Goal: Task Accomplishment & Management: Use online tool/utility

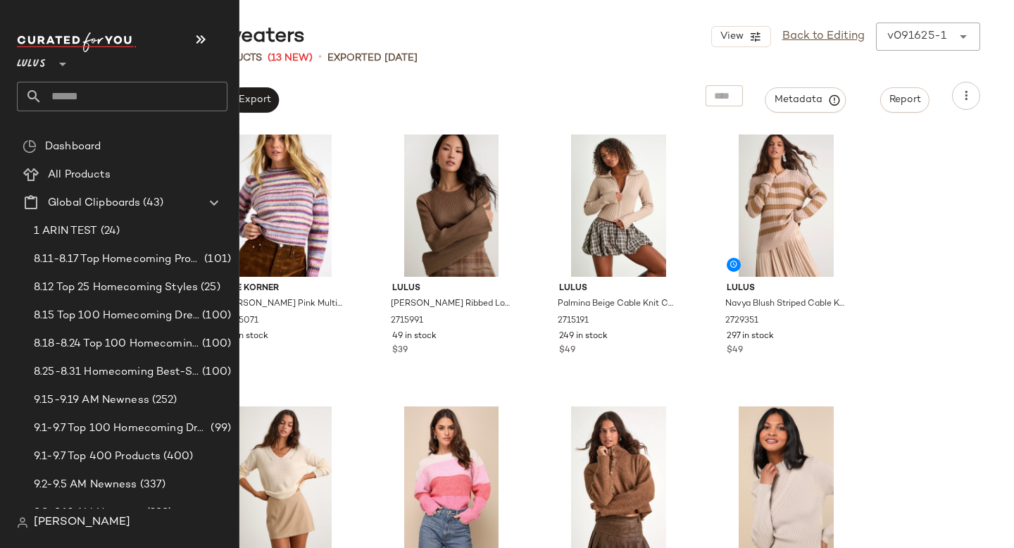
click at [65, 99] on input "text" at bounding box center [134, 97] width 185 height 30
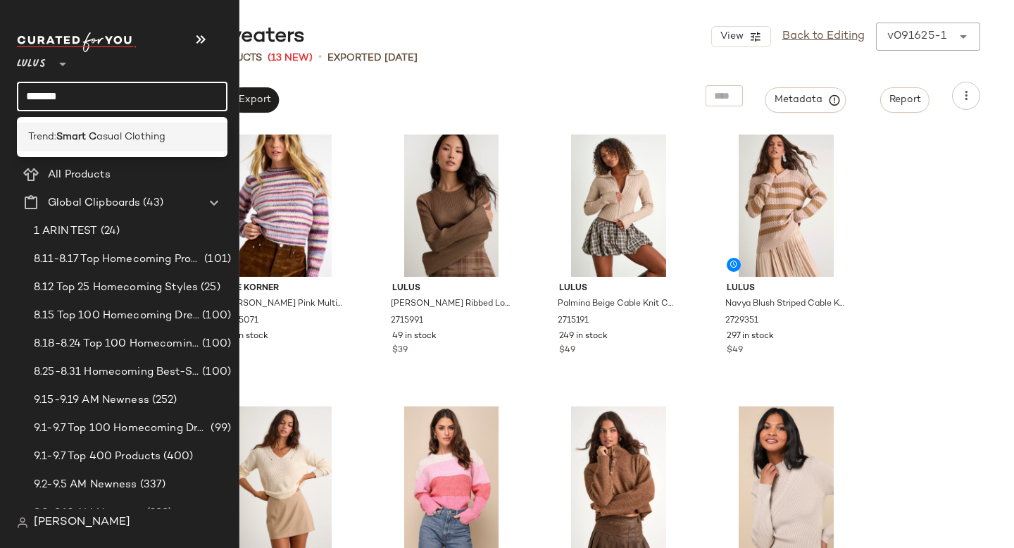
type input "*******"
click at [90, 124] on div "Trend: Smart C asual Clothing" at bounding box center [122, 136] width 210 height 29
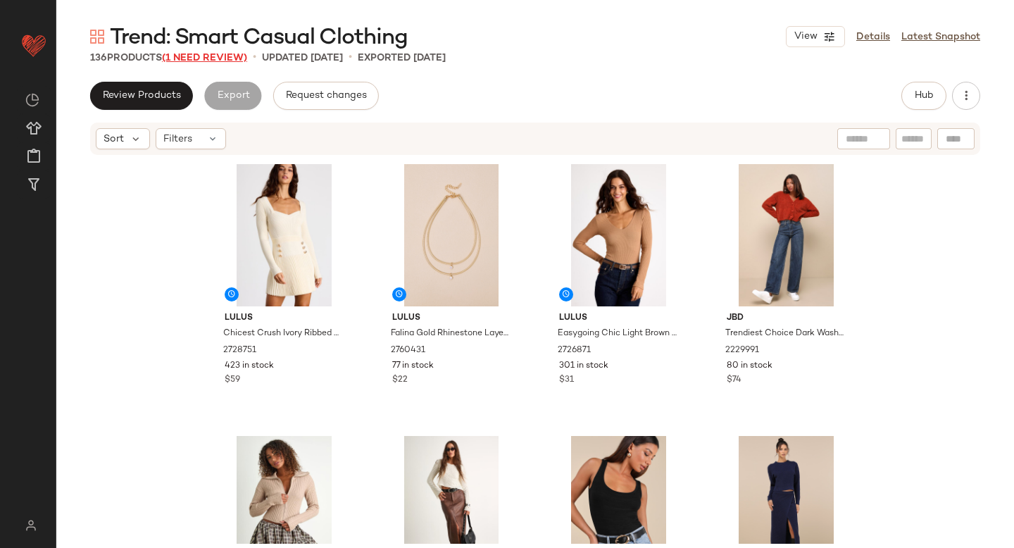
click at [208, 59] on span "(1 Need Review)" at bounding box center [204, 58] width 85 height 11
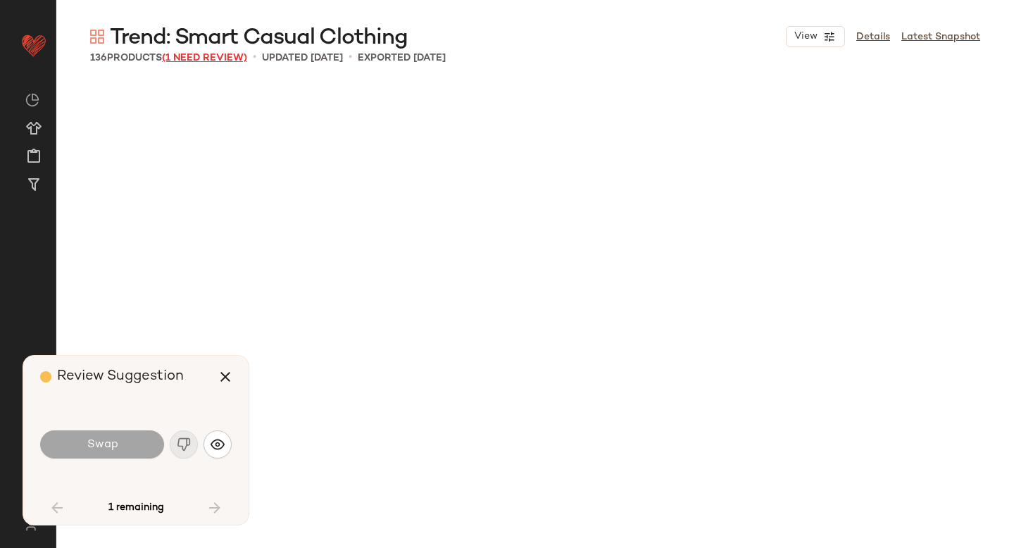
scroll to position [2174, 0]
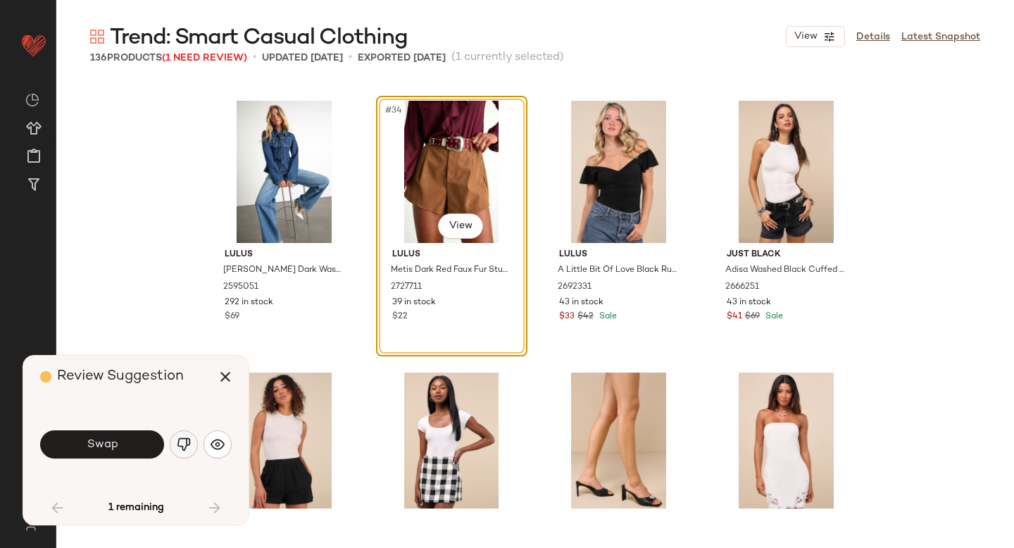
click at [190, 443] on img "button" at bounding box center [184, 444] width 14 height 14
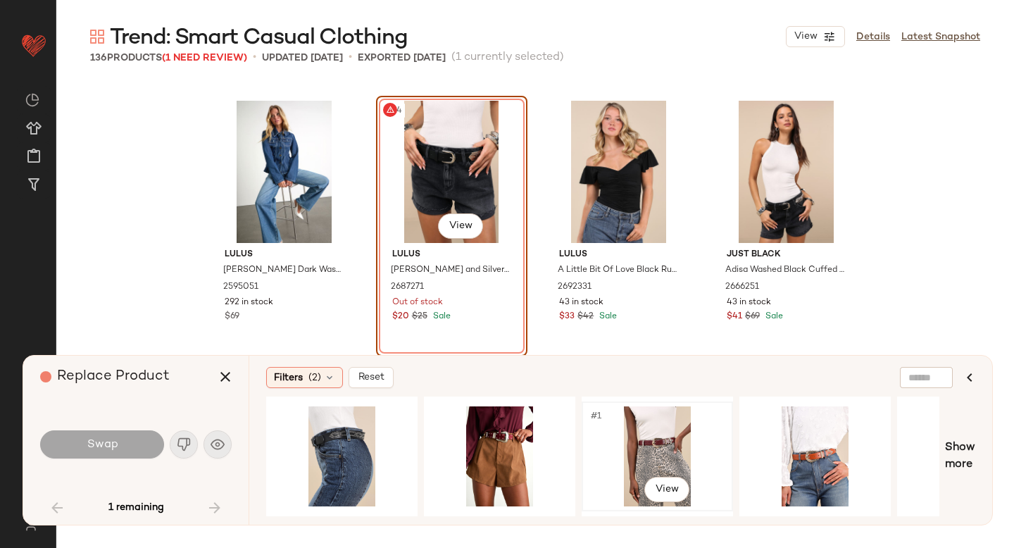
click at [639, 422] on div "#1 View" at bounding box center [656, 456] width 141 height 100
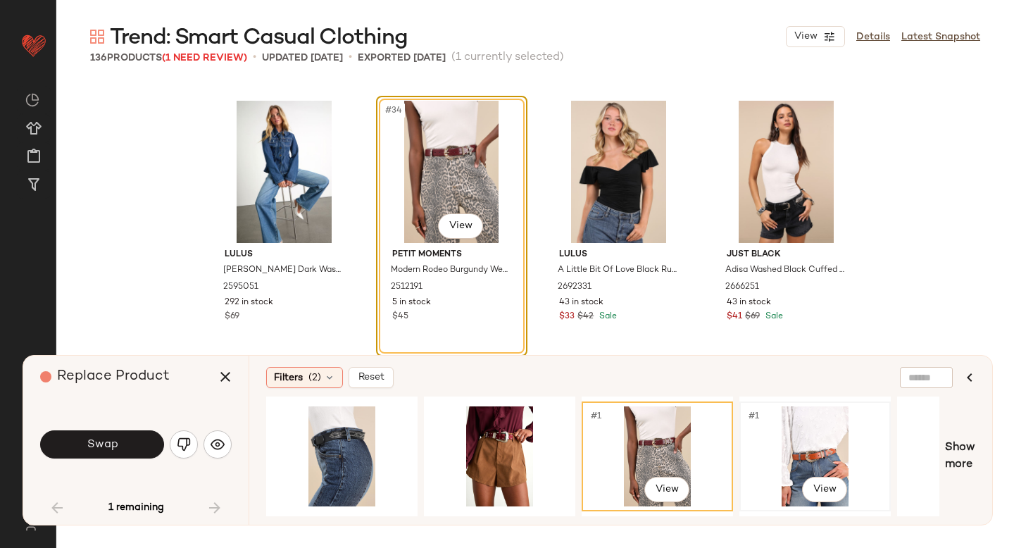
click at [802, 432] on div "#1 View" at bounding box center [814, 456] width 141 height 100
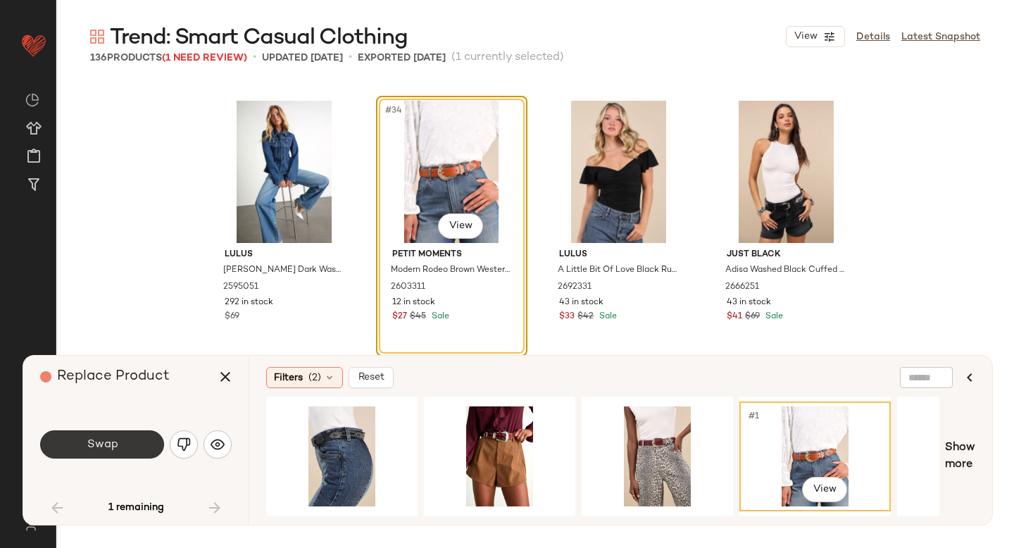
click at [80, 446] on button "Swap" at bounding box center [102, 444] width 124 height 28
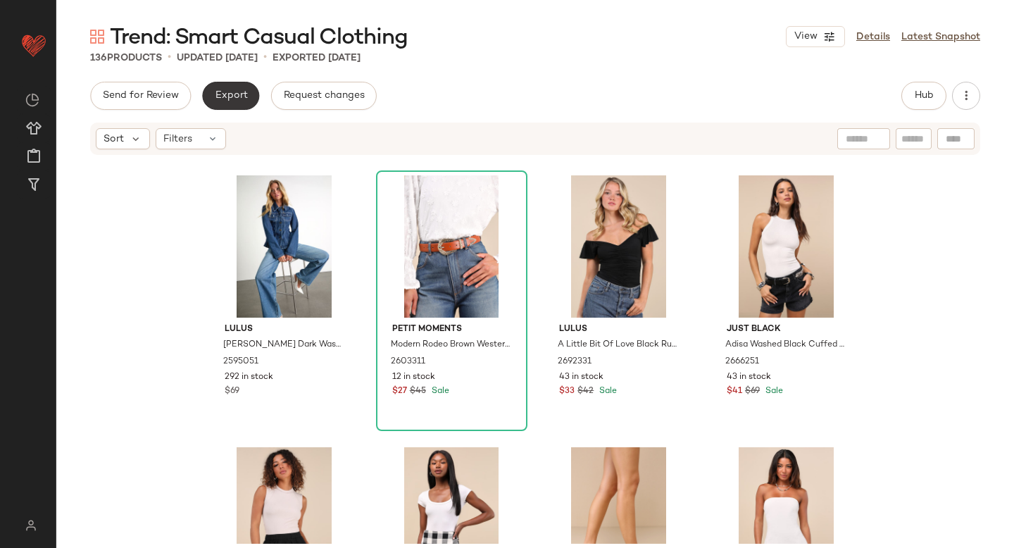
click at [229, 107] on button "Export" at bounding box center [230, 96] width 57 height 28
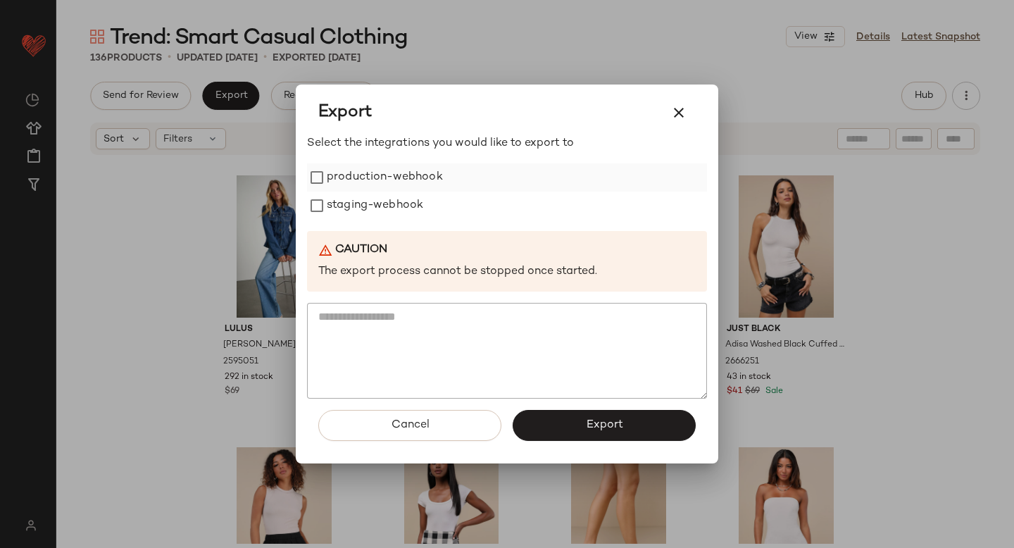
click at [347, 179] on label "production-webhook" at bounding box center [385, 177] width 116 height 28
click at [352, 206] on label "staging-webhook" at bounding box center [375, 205] width 96 height 28
click at [553, 422] on button "Export" at bounding box center [603, 425] width 183 height 31
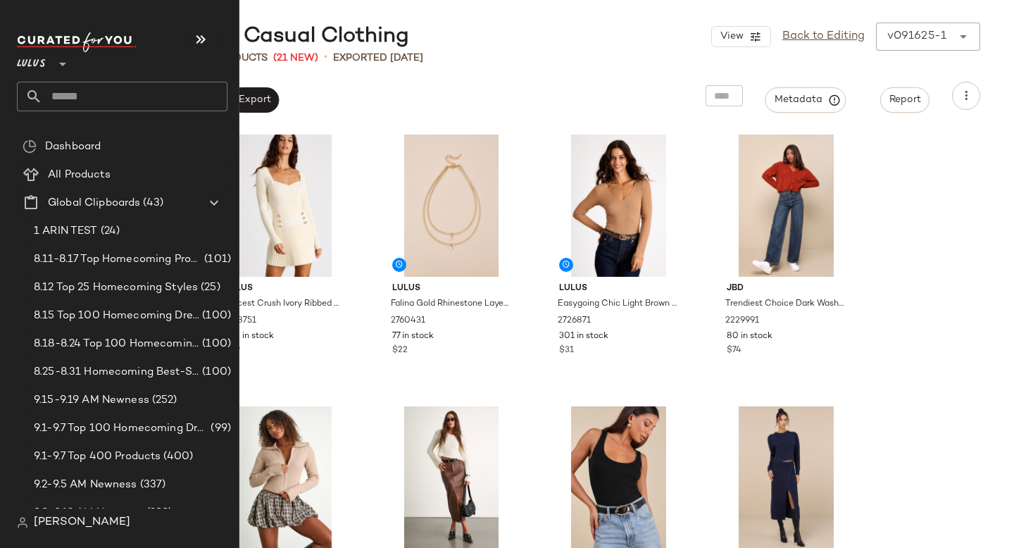
click at [99, 94] on input "text" at bounding box center [134, 97] width 185 height 30
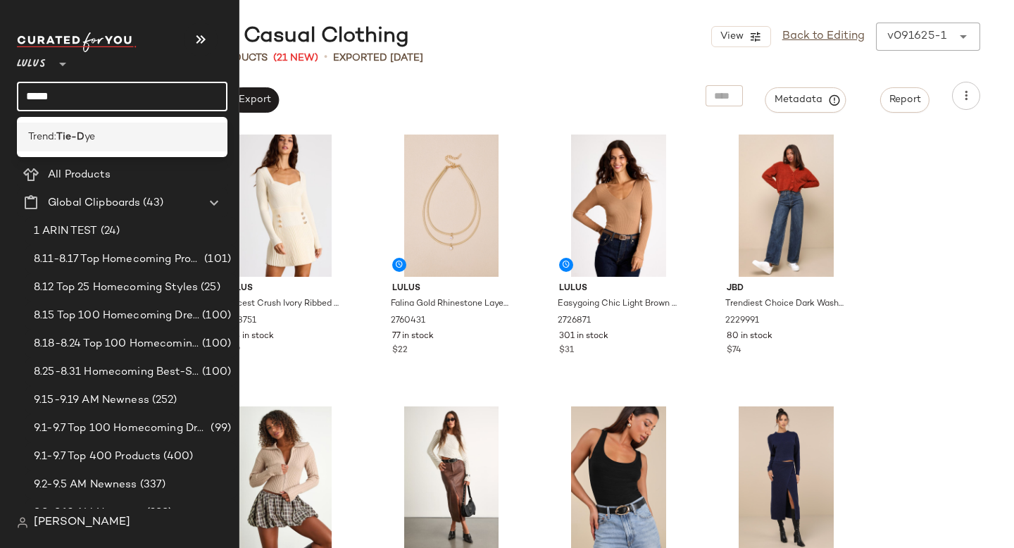
type input "*****"
click at [106, 134] on div "Trend: Tie-D ye" at bounding box center [122, 137] width 188 height 15
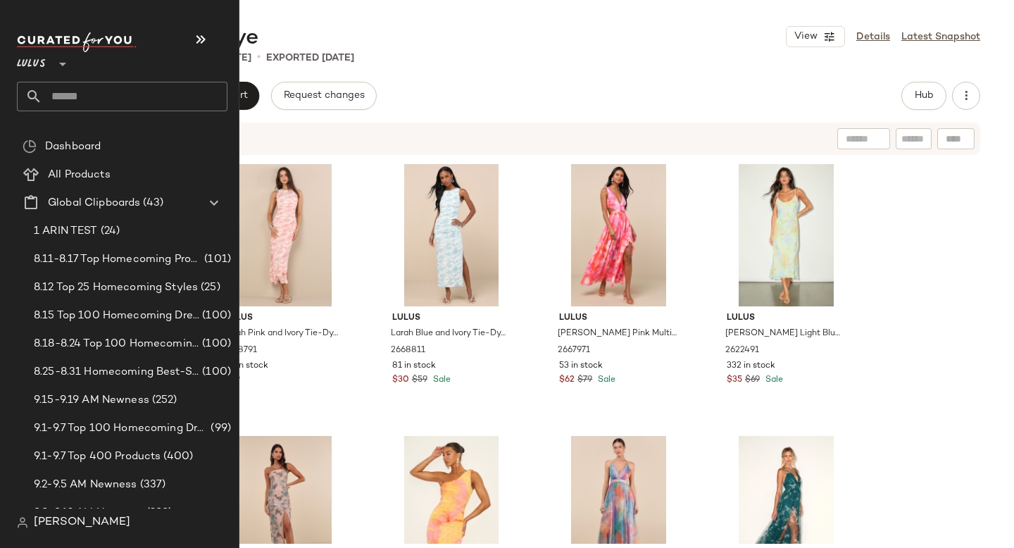
click at [87, 103] on input "text" at bounding box center [134, 97] width 185 height 30
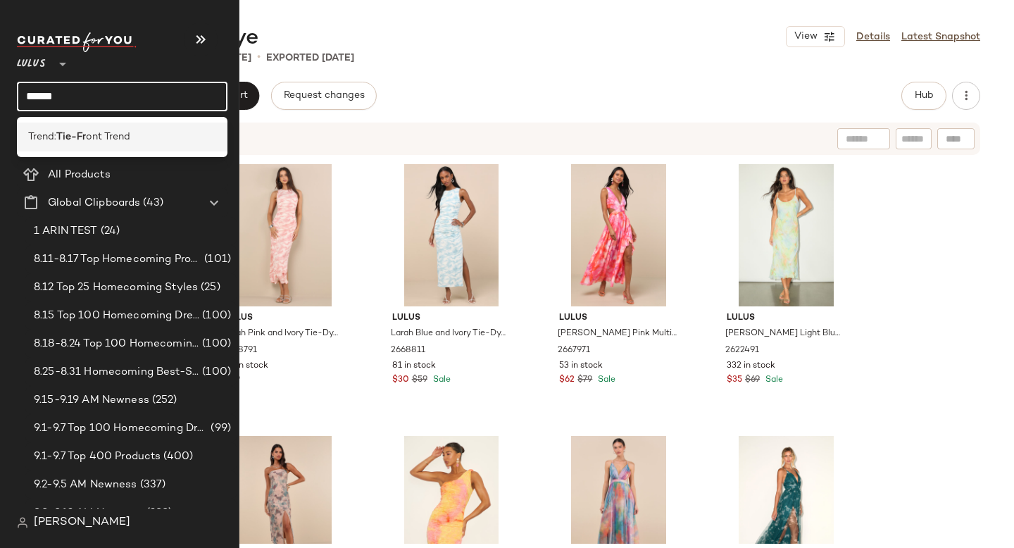
type input "******"
click at [118, 130] on span "ont Trend" at bounding box center [108, 137] width 44 height 15
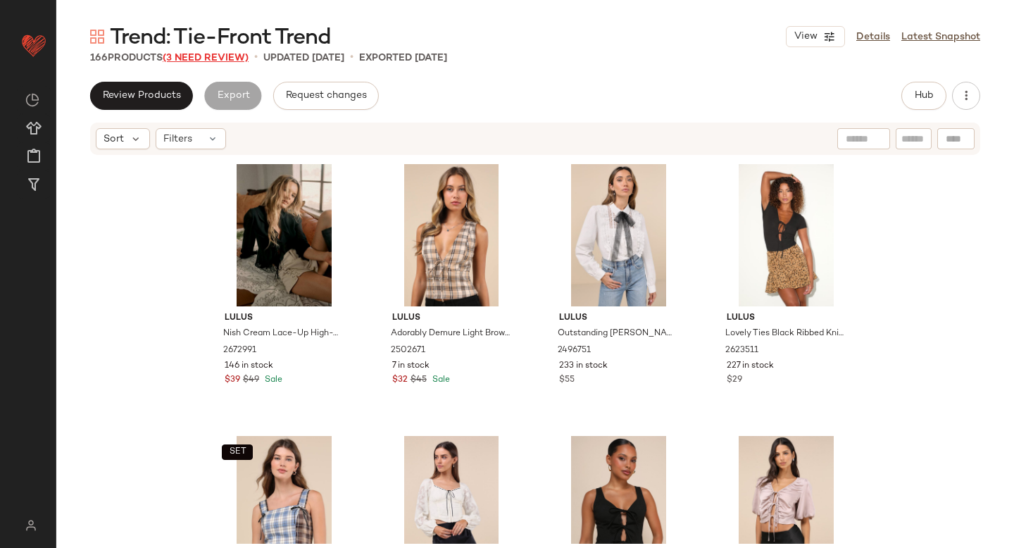
click at [190, 58] on span "(3 Need Review)" at bounding box center [206, 58] width 86 height 11
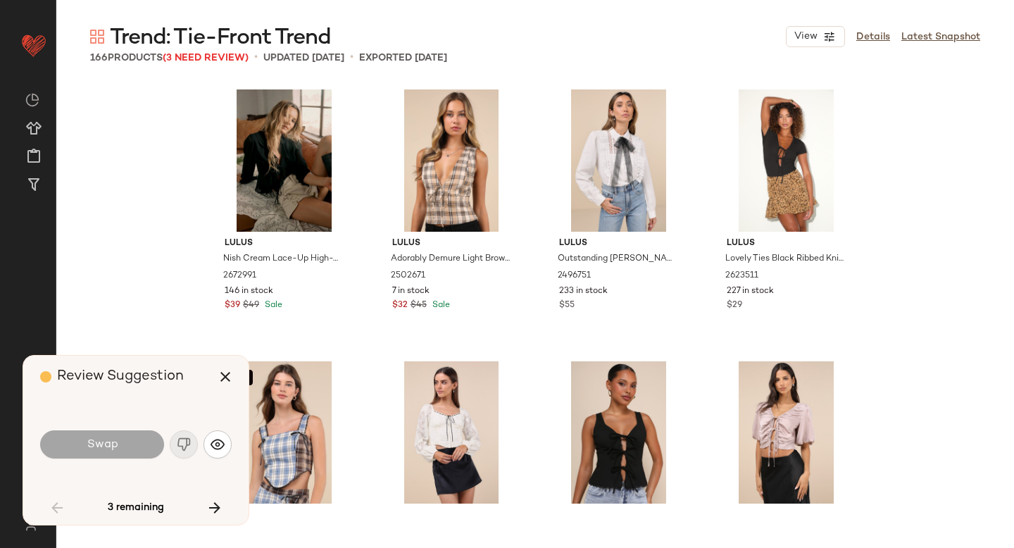
scroll to position [826, 0]
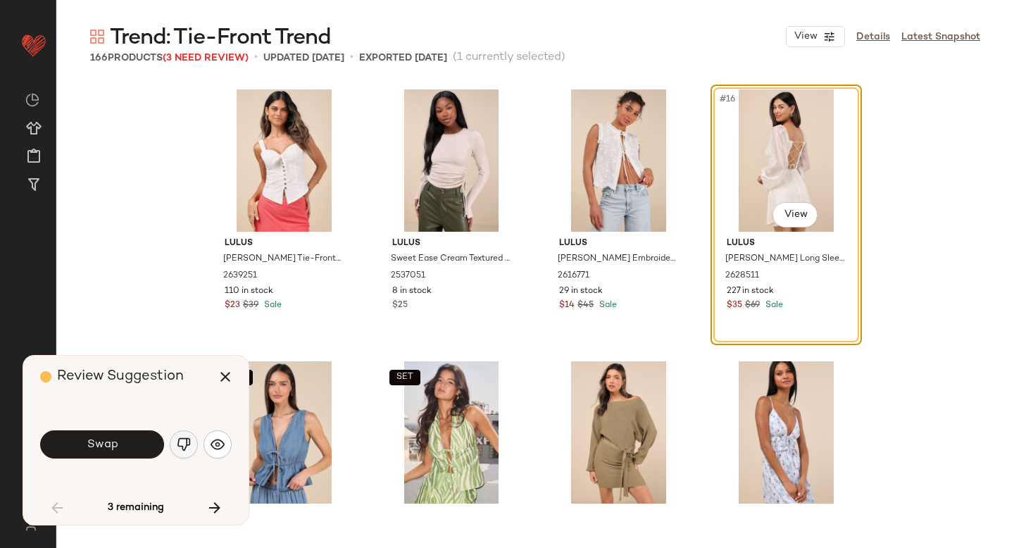
click at [183, 445] on img "button" at bounding box center [184, 444] width 14 height 14
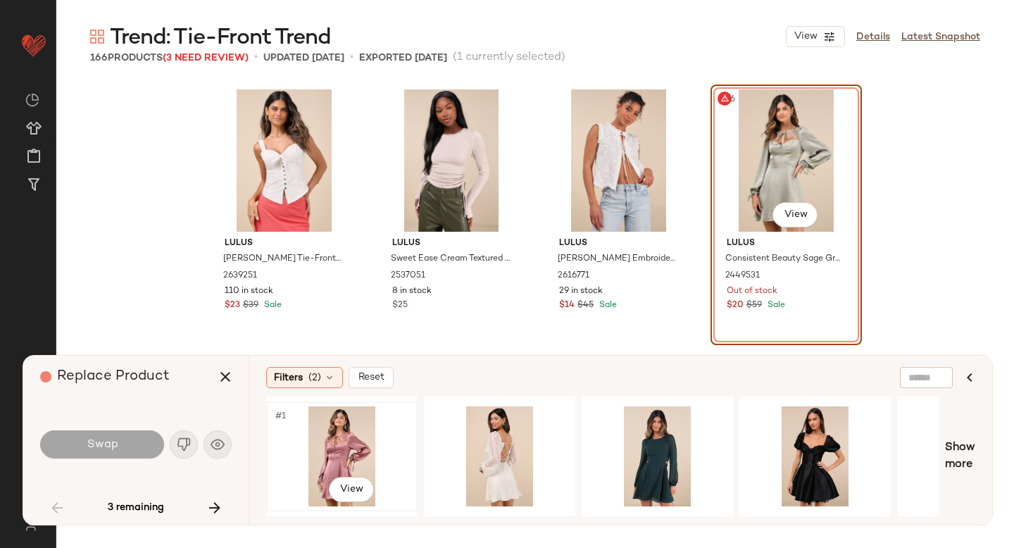
click at [320, 461] on div "#1 View" at bounding box center [341, 456] width 141 height 100
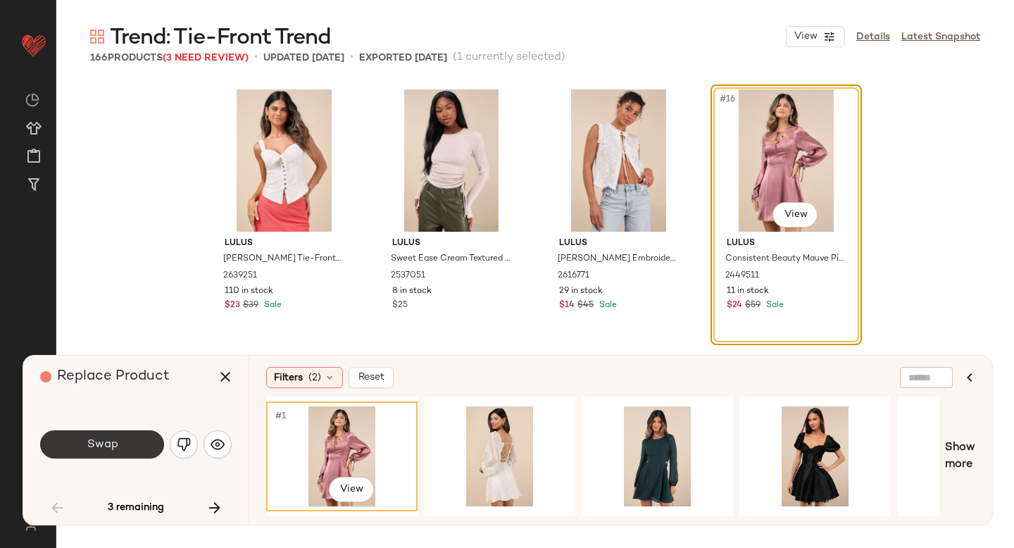
click at [127, 444] on button "Swap" at bounding box center [102, 444] width 124 height 28
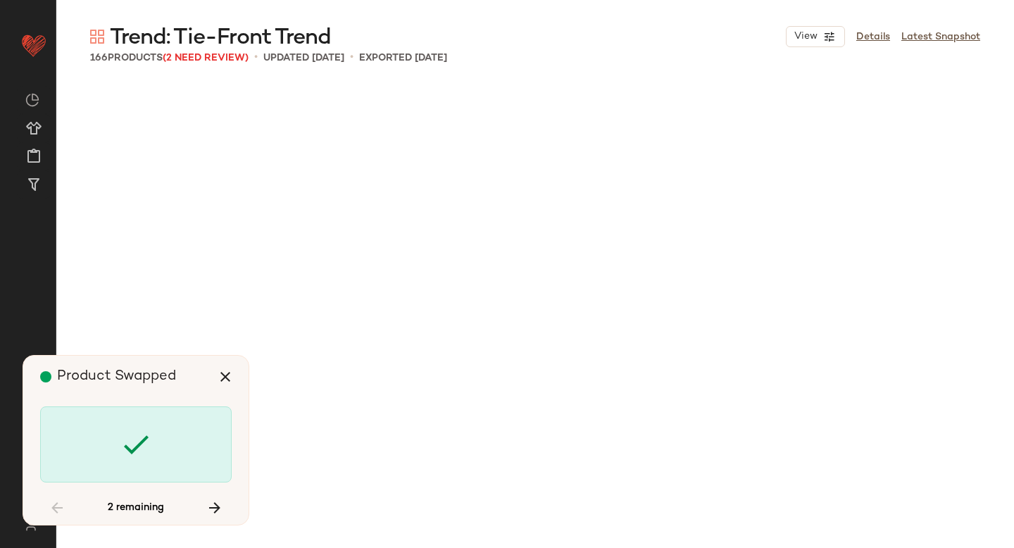
scroll to position [2717, 0]
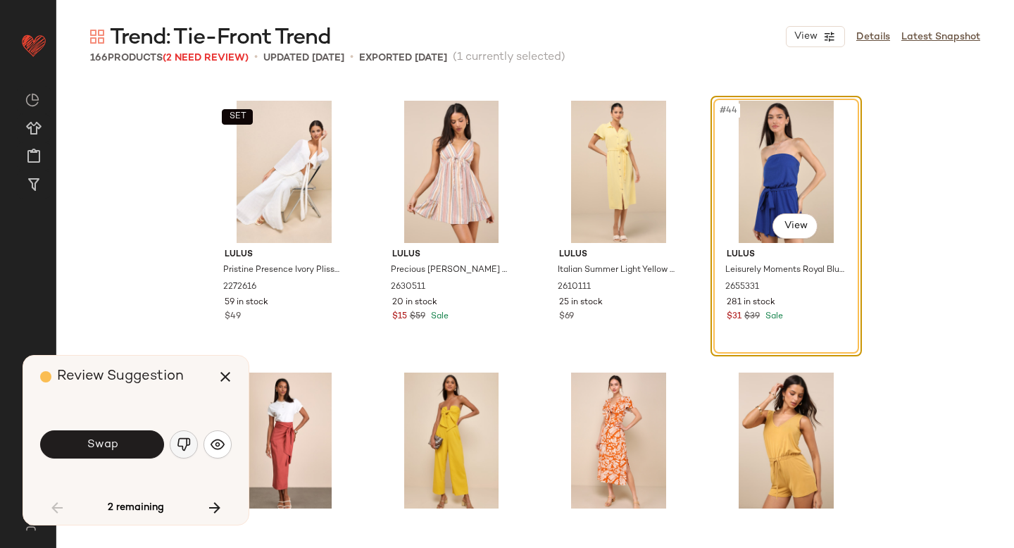
click at [181, 438] on img "button" at bounding box center [184, 444] width 14 height 14
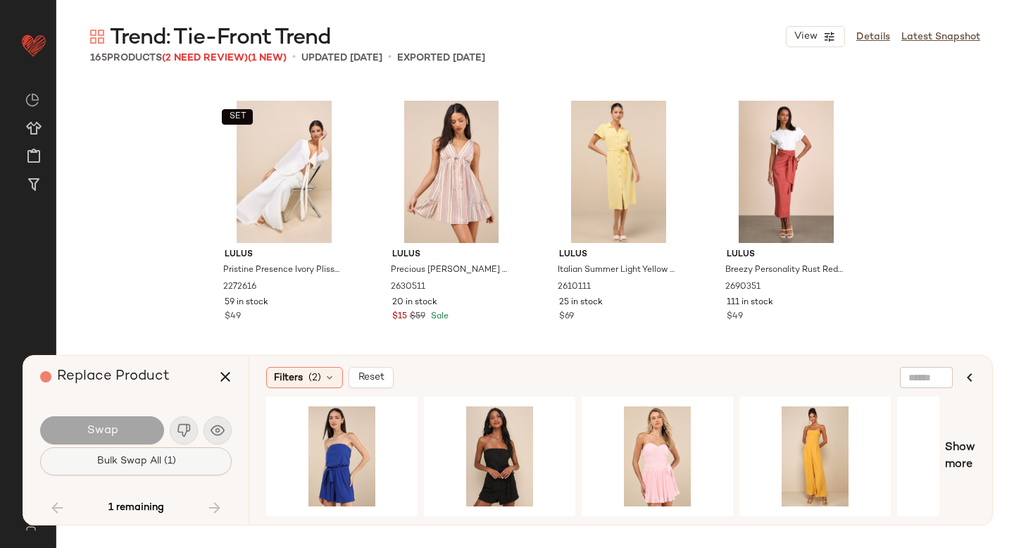
click at [178, 469] on button "Bulk Swap All (1)" at bounding box center [135, 461] width 191 height 28
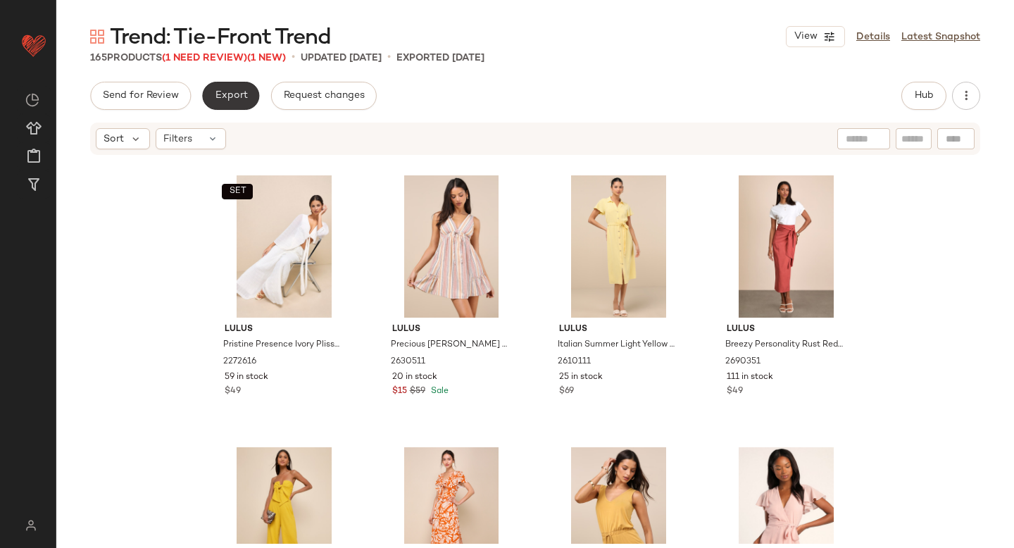
click at [246, 94] on button "Export" at bounding box center [230, 96] width 57 height 28
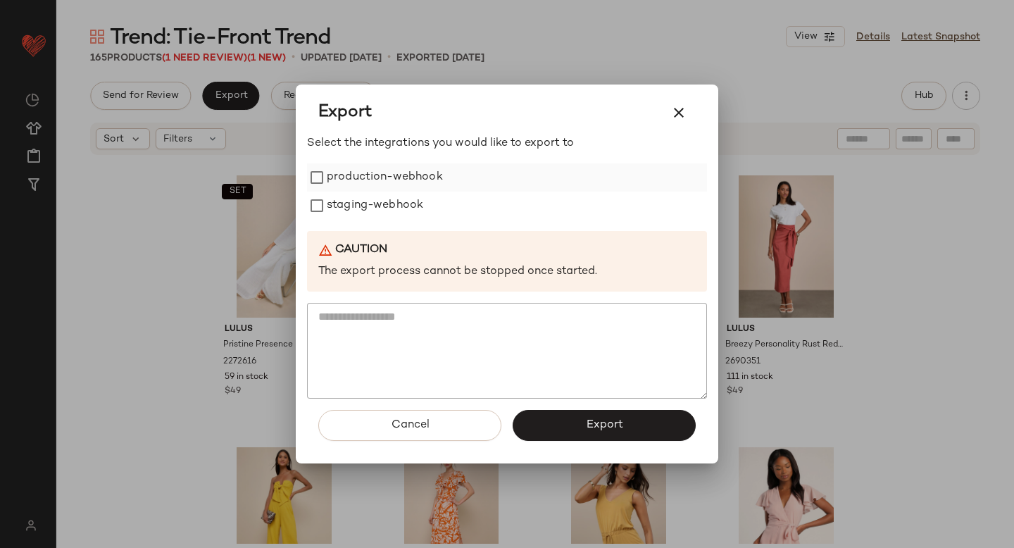
click at [353, 177] on label "production-webhook" at bounding box center [385, 177] width 116 height 28
click at [359, 201] on label "staging-webhook" at bounding box center [375, 205] width 96 height 28
click at [563, 419] on button "Export" at bounding box center [603, 425] width 183 height 31
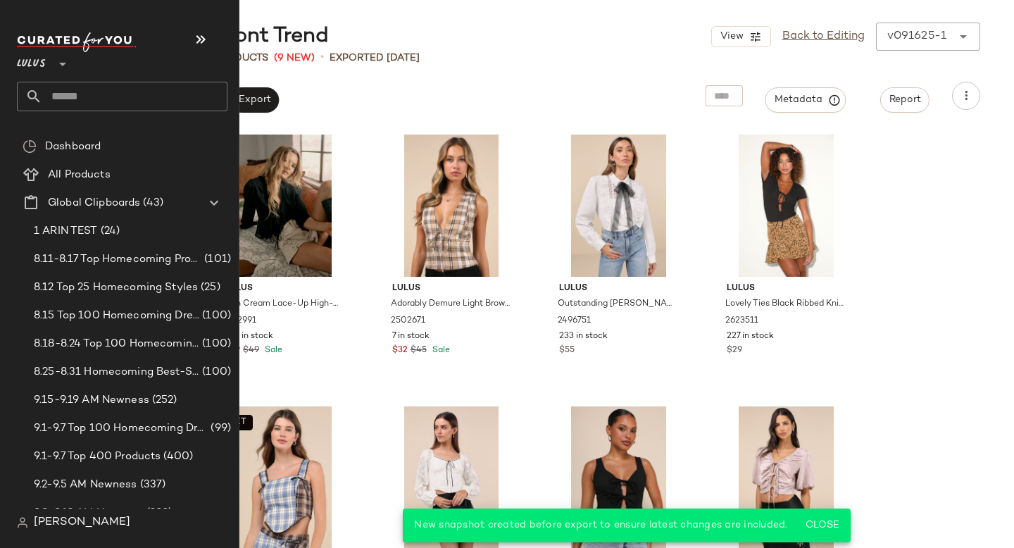
click at [192, 86] on input "text" at bounding box center [134, 97] width 185 height 30
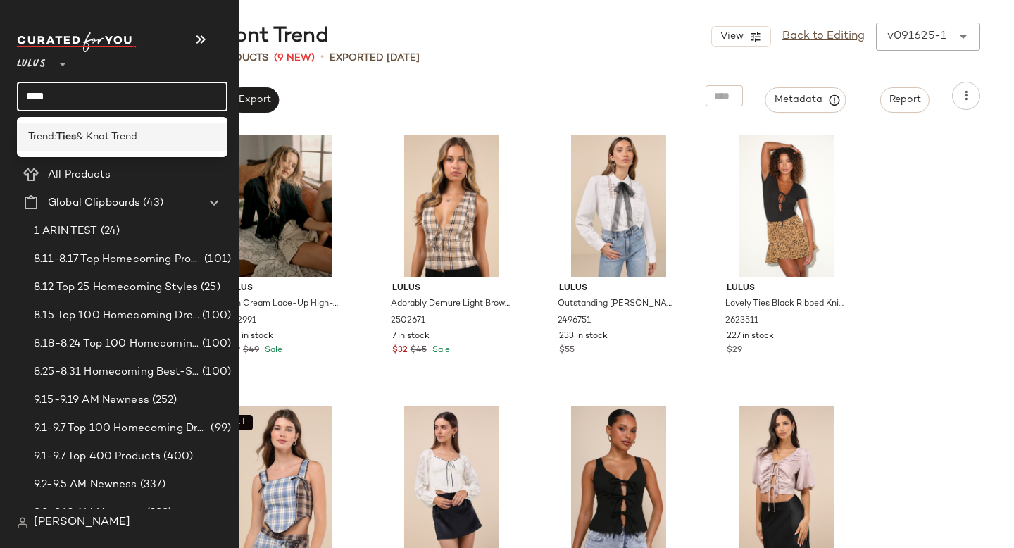
type input "****"
click at [169, 136] on div "Trend: Ties & Knot Trend" at bounding box center [122, 137] width 188 height 15
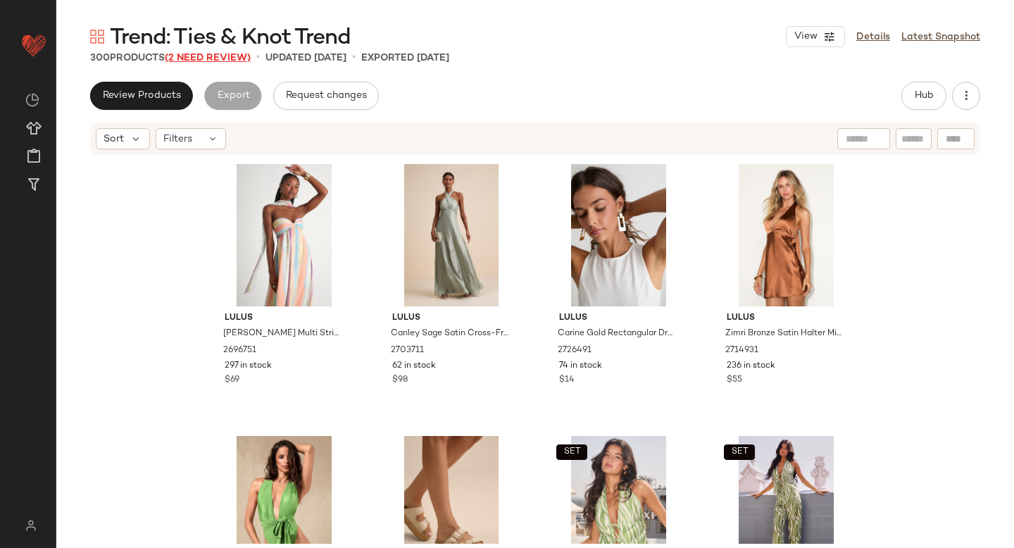
click at [222, 61] on span "(2 Need Review)" at bounding box center [208, 58] width 86 height 11
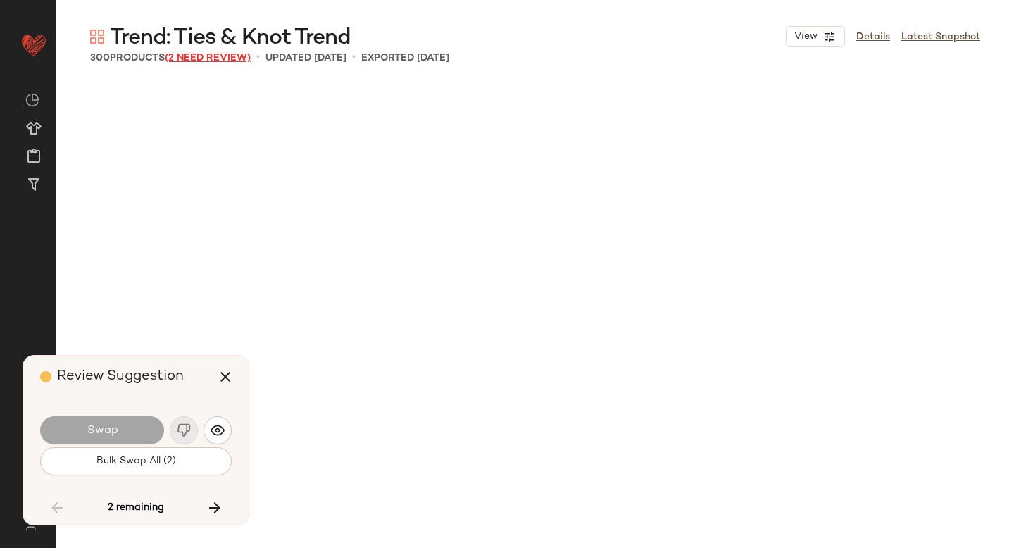
scroll to position [10325, 0]
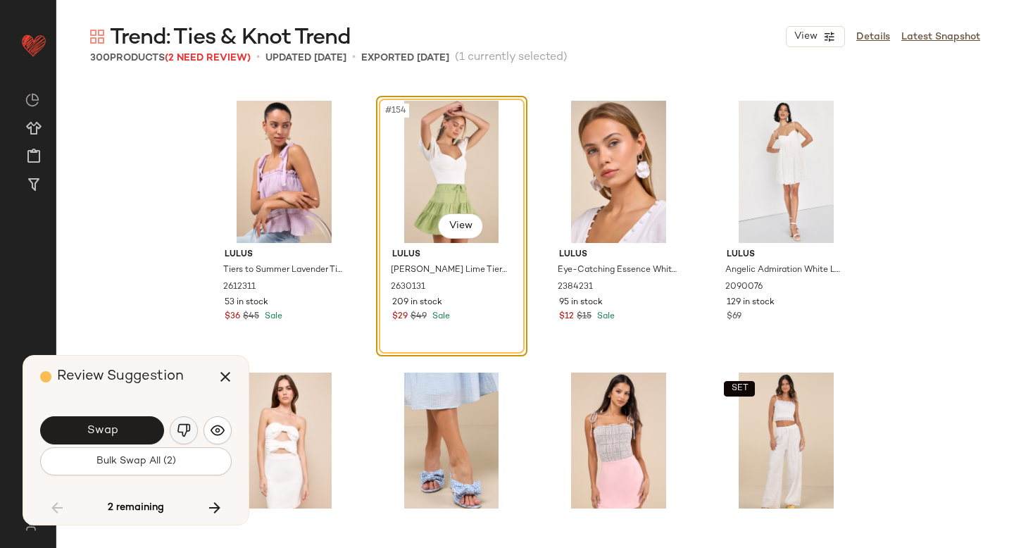
click at [187, 432] on img "button" at bounding box center [184, 430] width 14 height 14
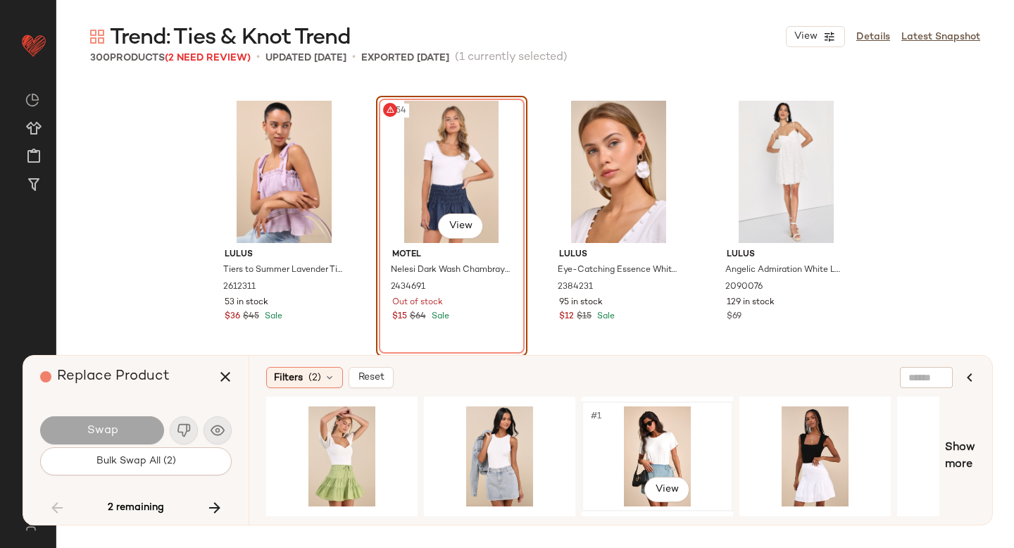
click at [669, 432] on div "#1 View" at bounding box center [656, 456] width 141 height 100
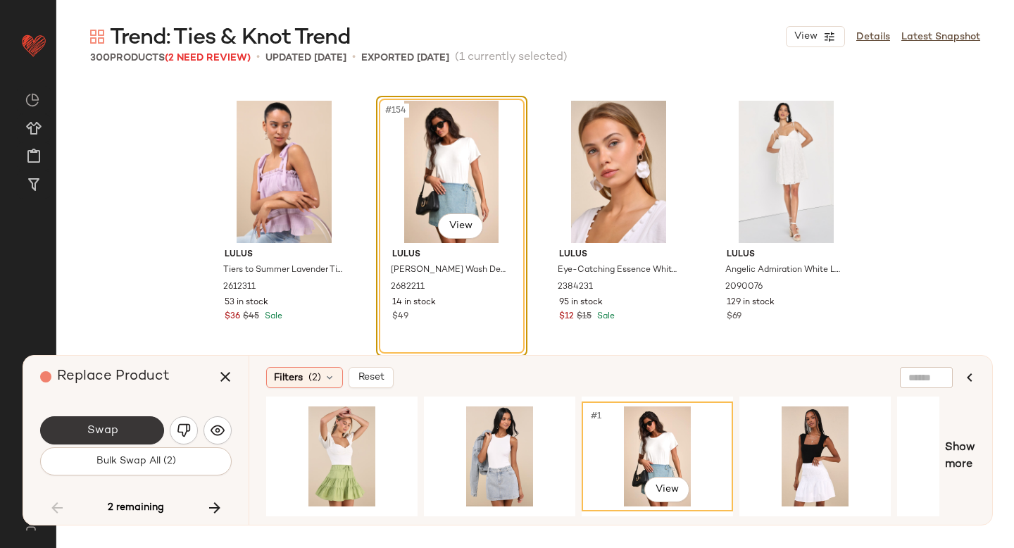
click at [116, 424] on span "Swap" at bounding box center [102, 430] width 32 height 13
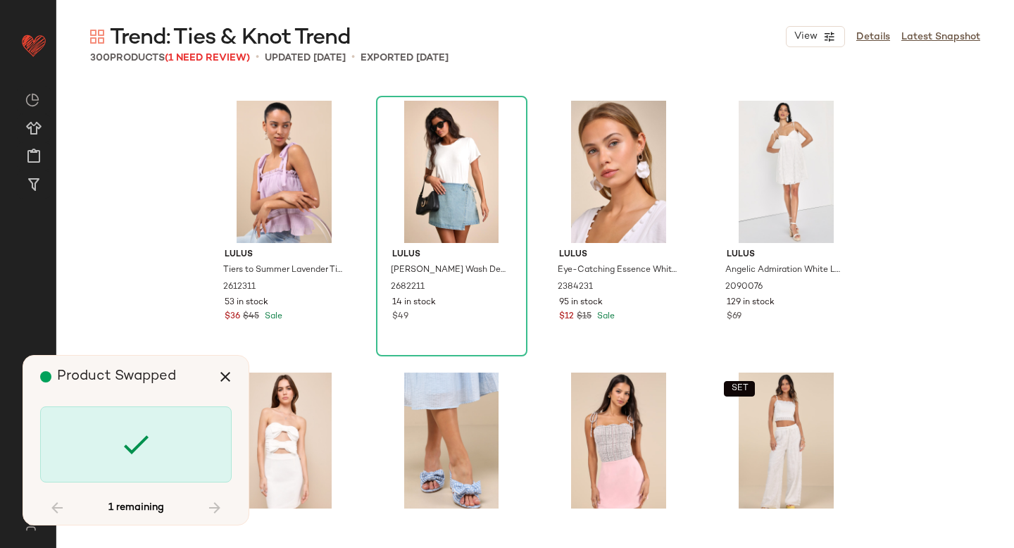
scroll to position [12498, 0]
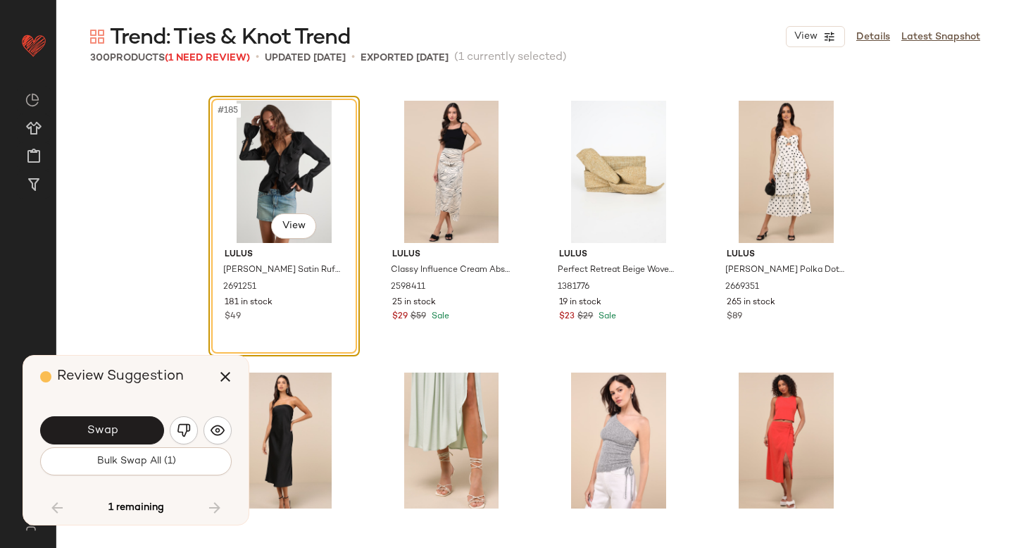
click at [116, 424] on span "Swap" at bounding box center [102, 430] width 32 height 13
